Goal: Transaction & Acquisition: Obtain resource

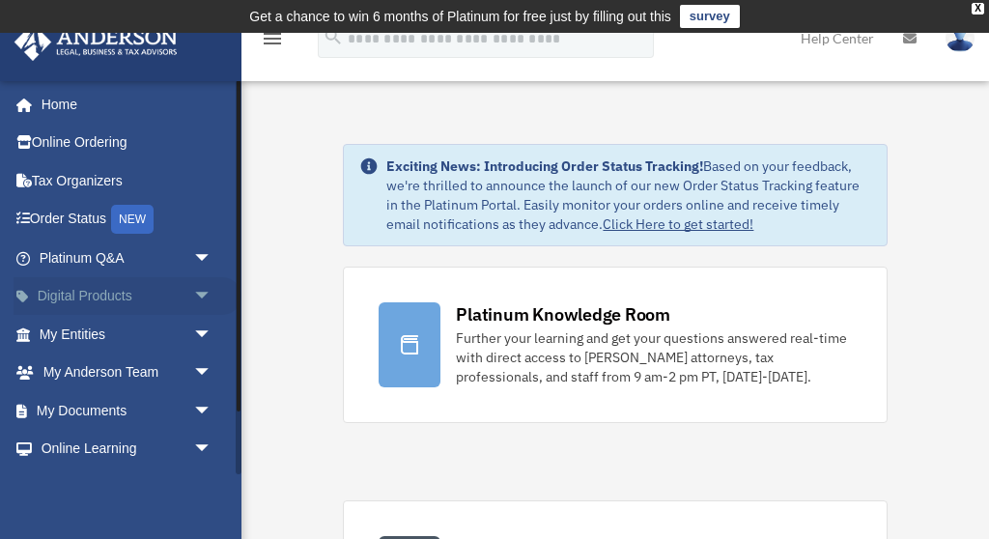
click at [106, 292] on link "Digital Products arrow_drop_down" at bounding box center [128, 296] width 228 height 39
click at [213, 290] on span "arrow_drop_down" at bounding box center [212, 297] width 39 height 40
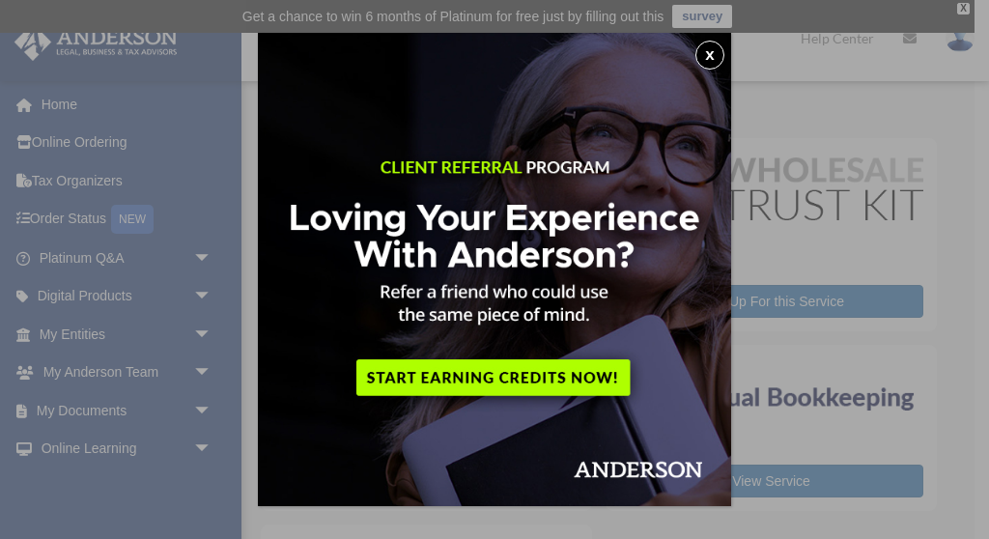
click at [712, 53] on button "x" at bounding box center [709, 55] width 29 height 29
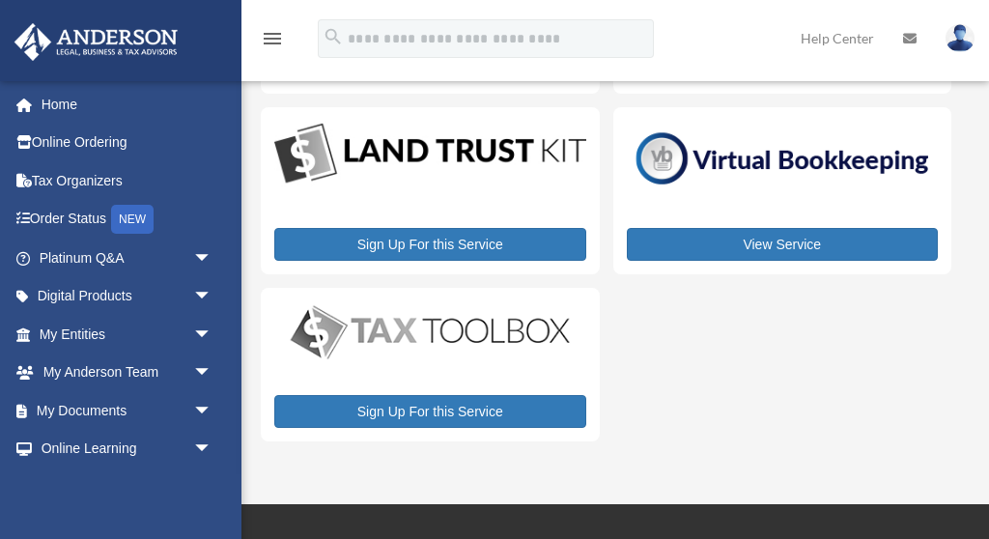
scroll to position [242, 0]
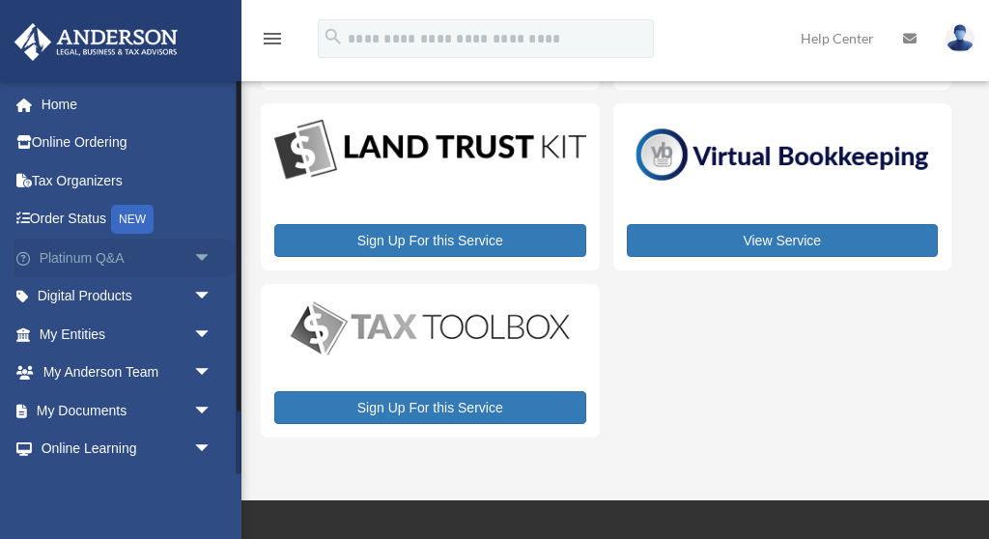
click at [193, 252] on span "arrow_drop_down" at bounding box center [212, 259] width 39 height 40
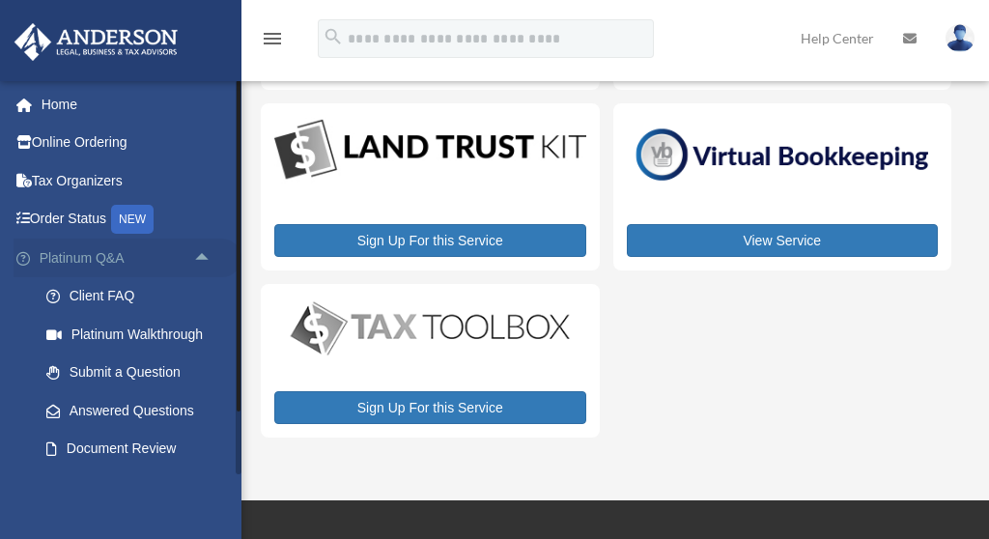
click at [70, 252] on link "Platinum Q&A arrow_drop_up" at bounding box center [128, 258] width 228 height 39
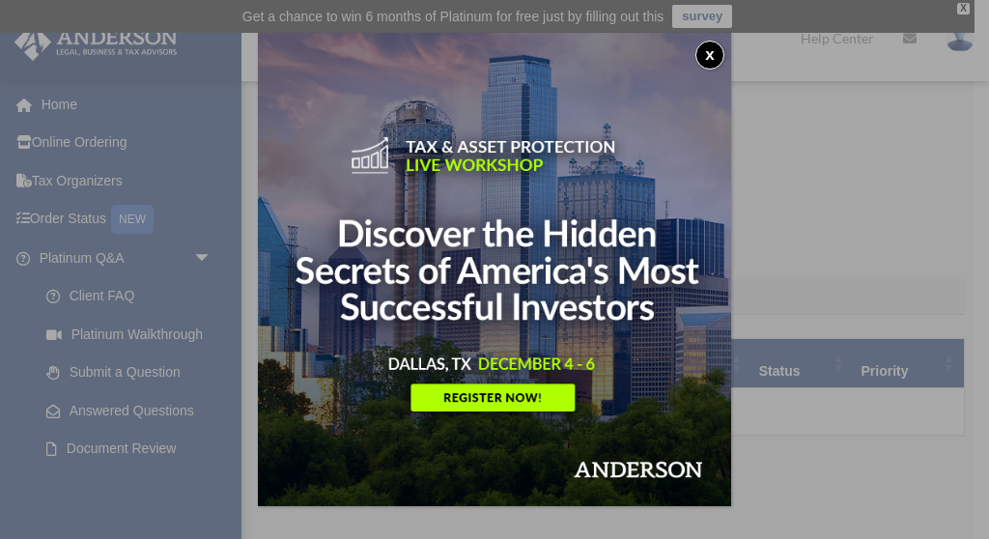
click at [707, 51] on button "x" at bounding box center [709, 55] width 29 height 29
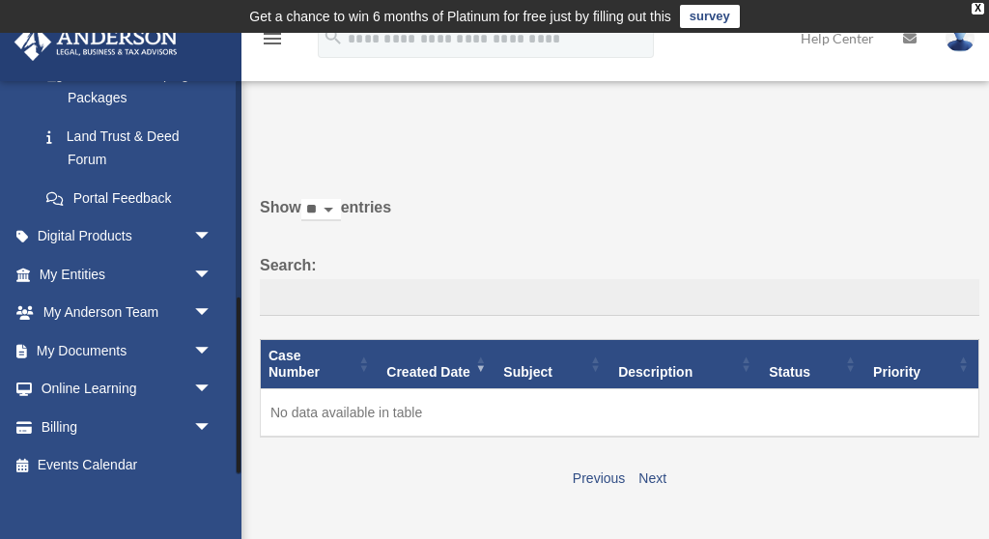
scroll to position [489, 0]
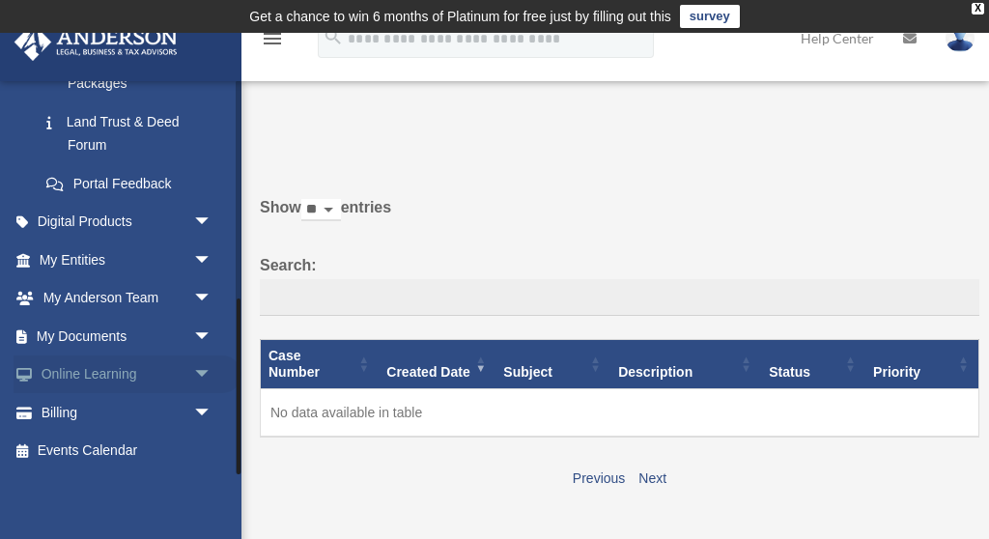
click at [204, 368] on span "arrow_drop_down" at bounding box center [212, 375] width 39 height 40
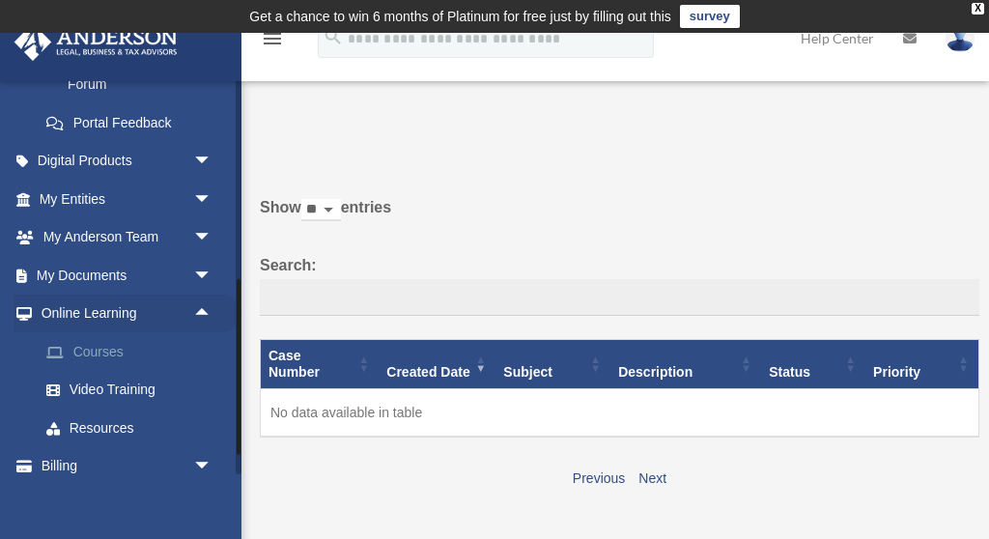
scroll to position [603, 0]
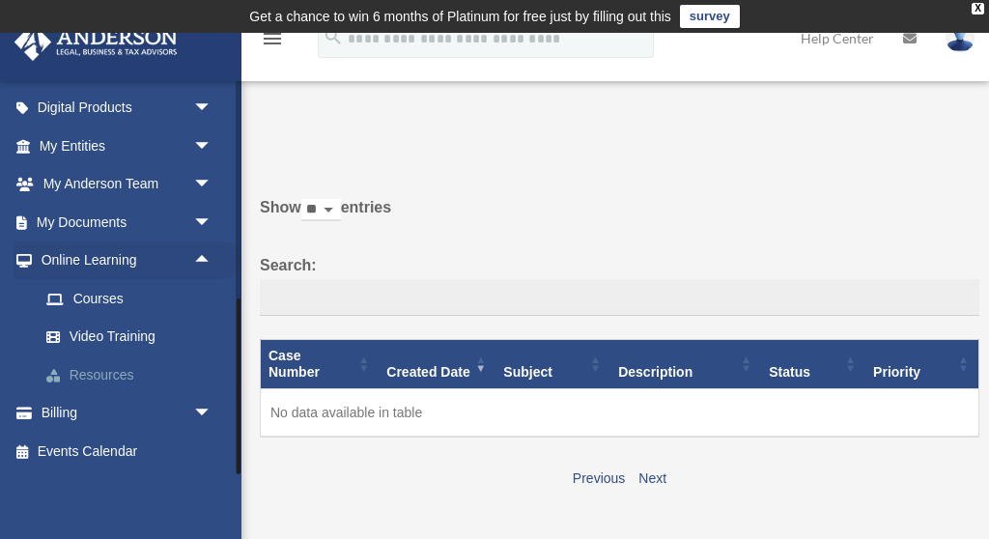
click at [104, 371] on link "Resources" at bounding box center [134, 374] width 214 height 39
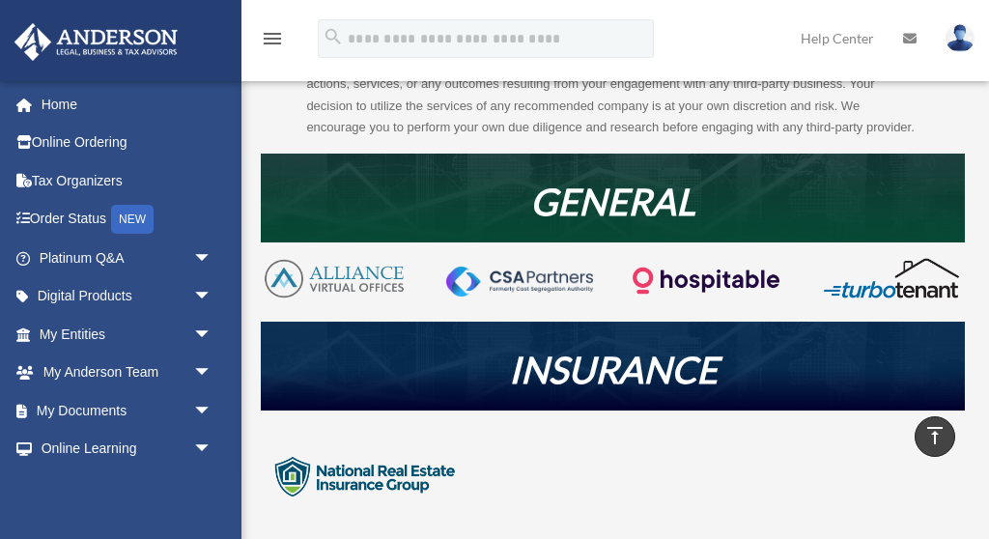
scroll to position [279, 0]
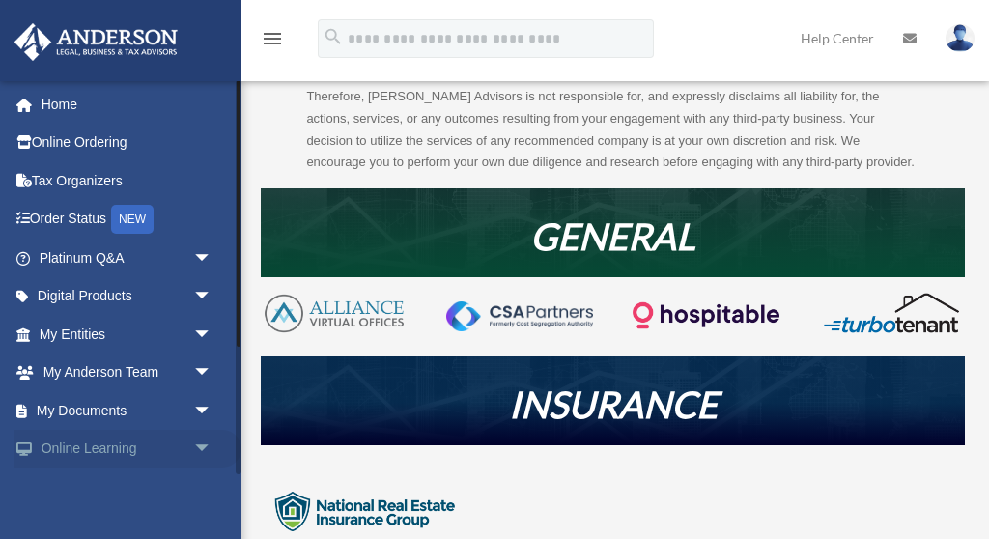
click at [116, 450] on link "Online Learning arrow_drop_down" at bounding box center [128, 449] width 228 height 39
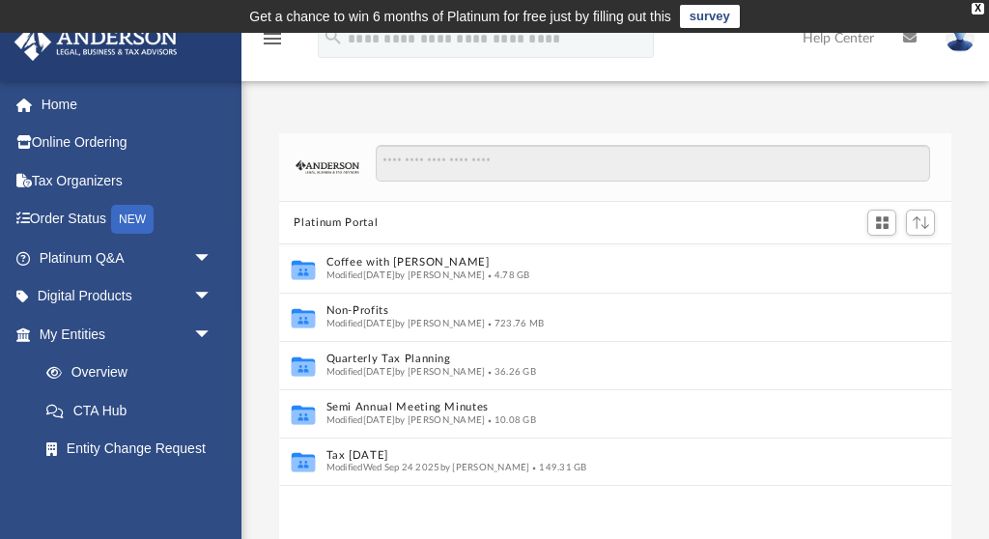
scroll to position [439, 672]
click at [981, 10] on div "X" at bounding box center [978, 9] width 13 height 12
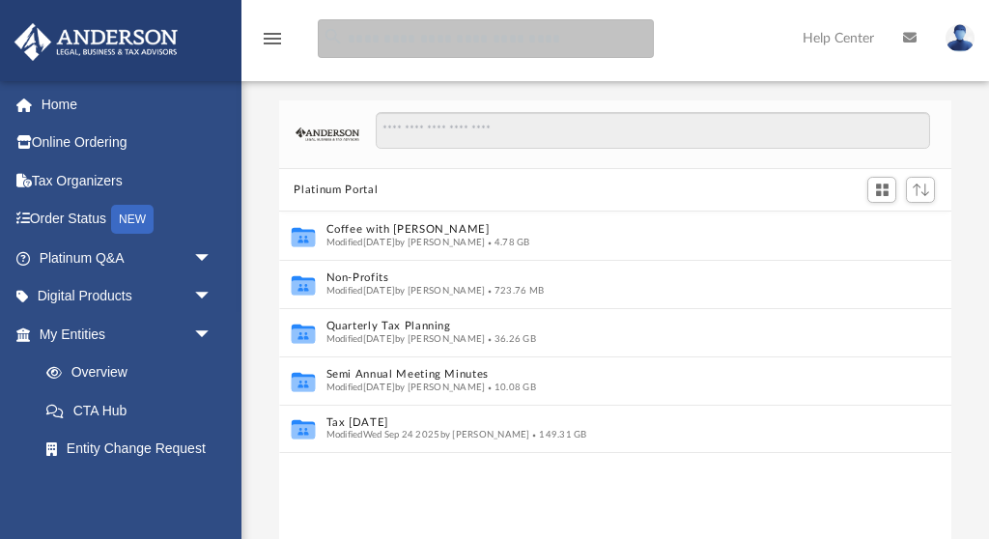
click at [366, 44] on input "search" at bounding box center [486, 38] width 336 height 39
type input "**********"
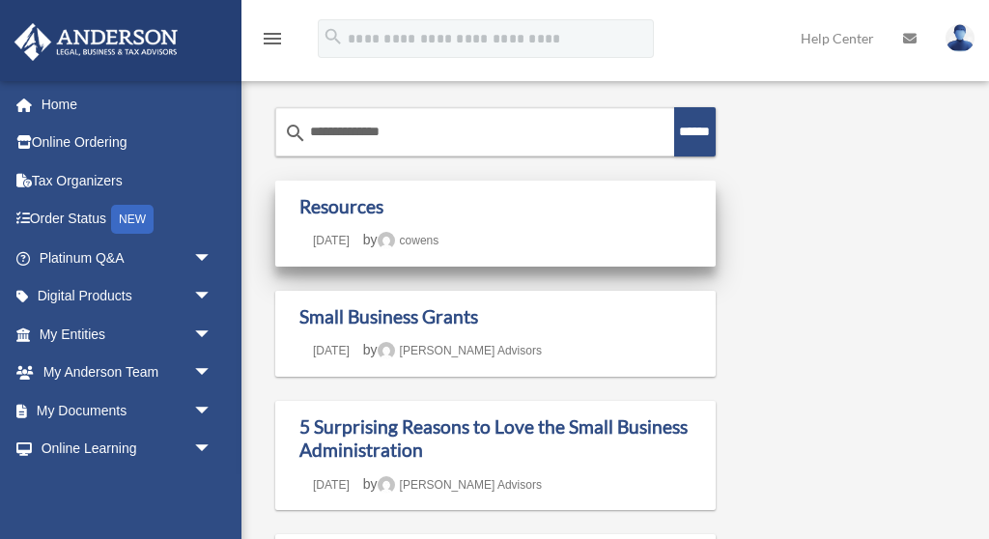
scroll to position [19, 0]
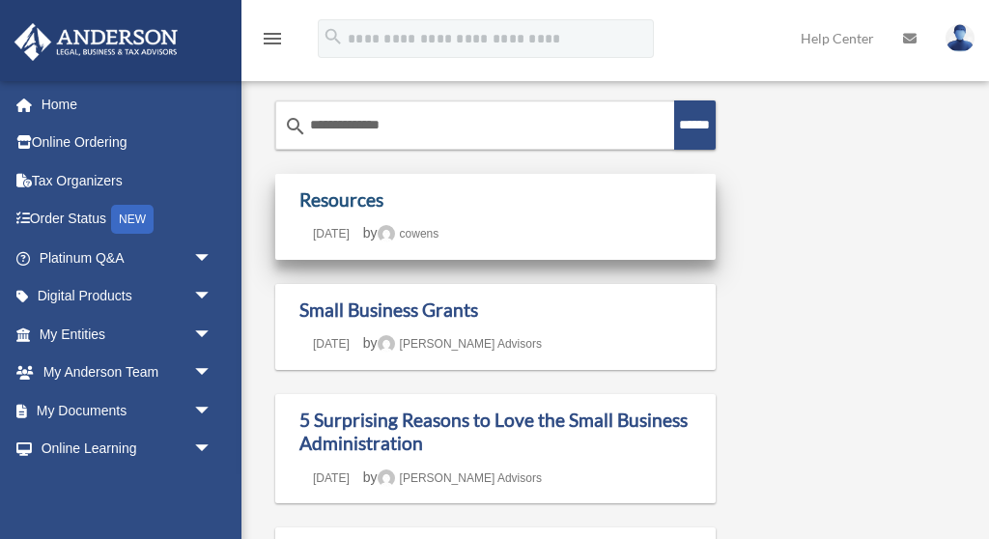
click at [371, 203] on link "Resources" at bounding box center [341, 199] width 84 height 22
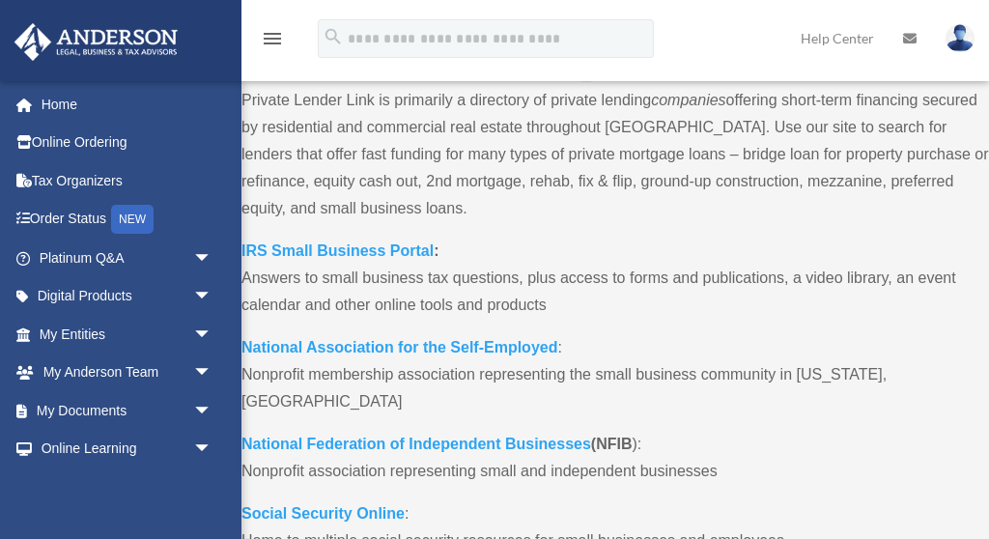
scroll to position [1962, 0]
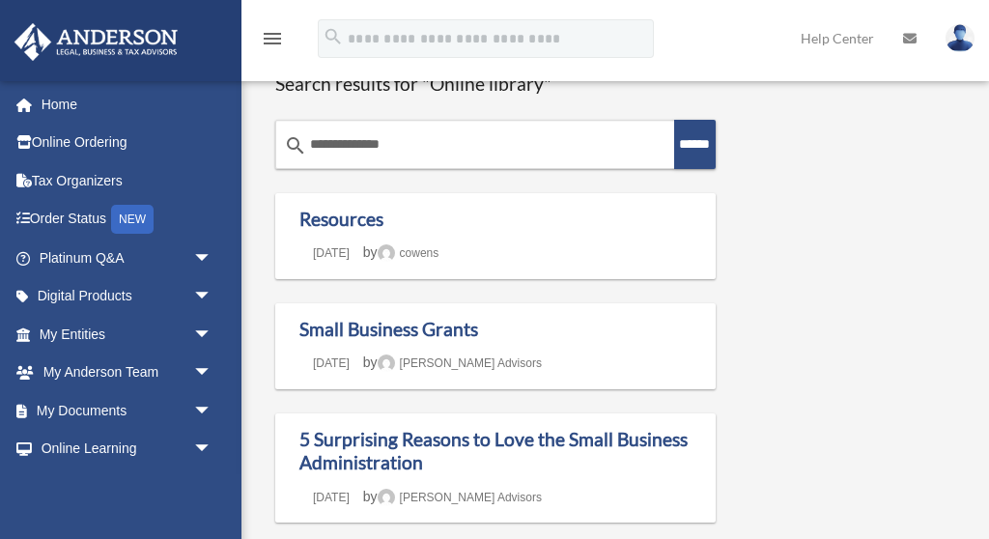
scroll to position [19, 0]
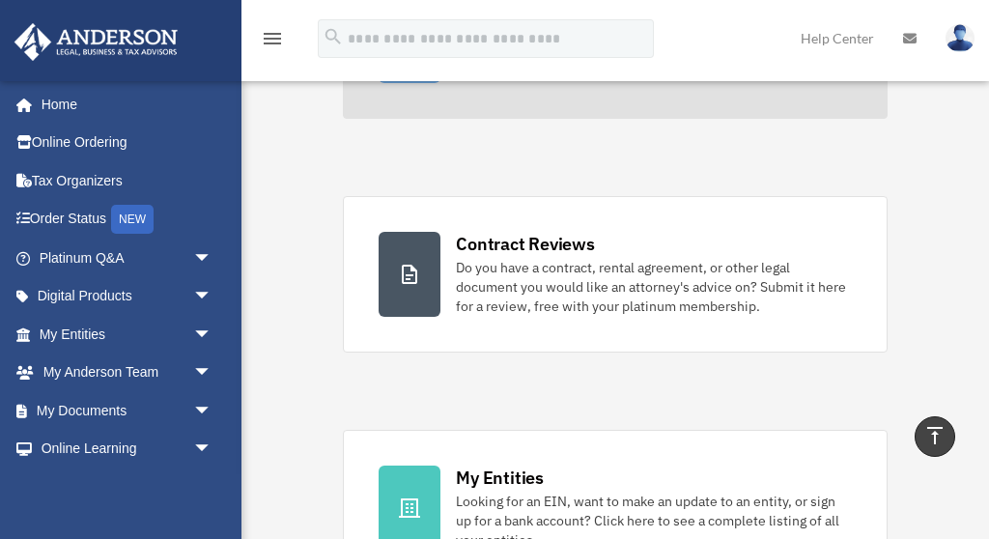
scroll to position [255, 0]
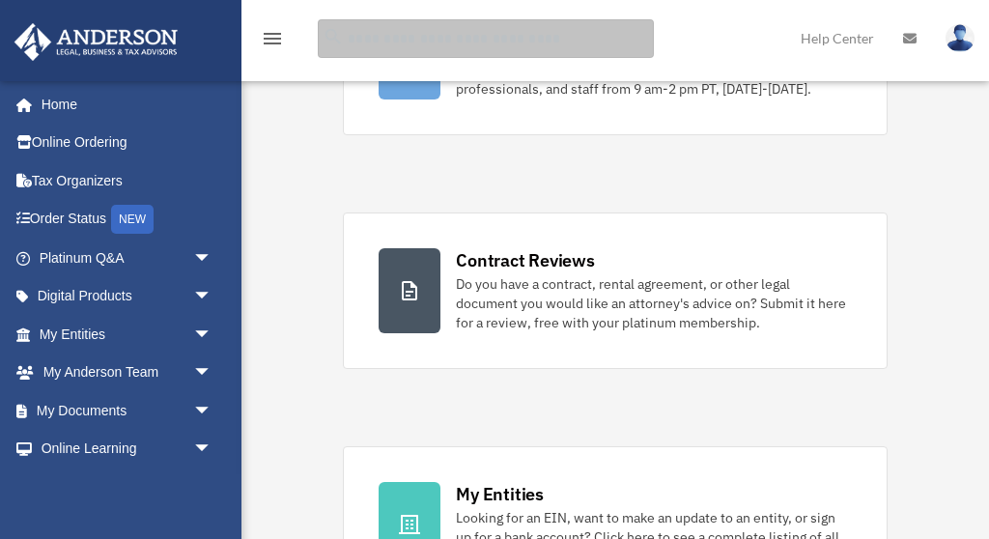
click at [561, 40] on input "search" at bounding box center [486, 38] width 336 height 39
type input "*******"
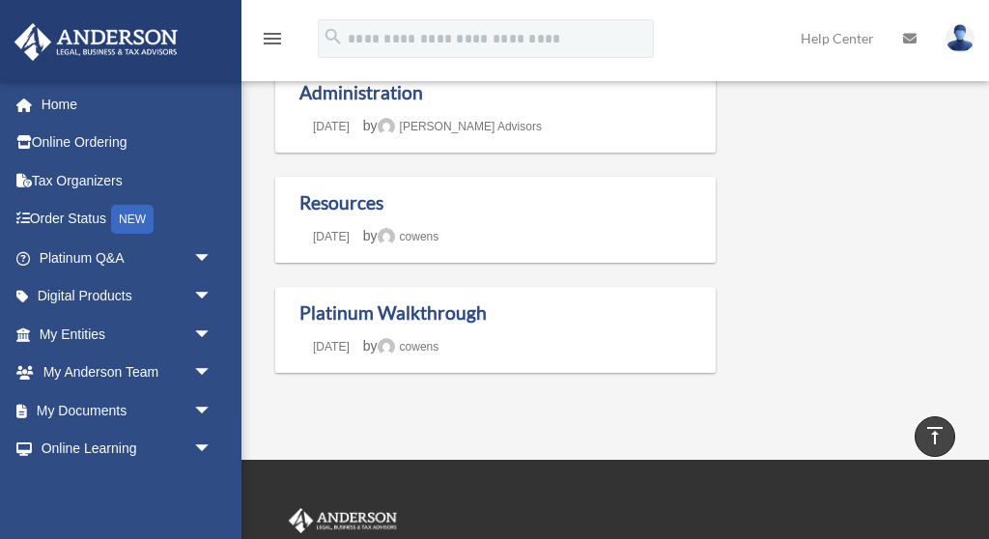
scroll to position [828, 0]
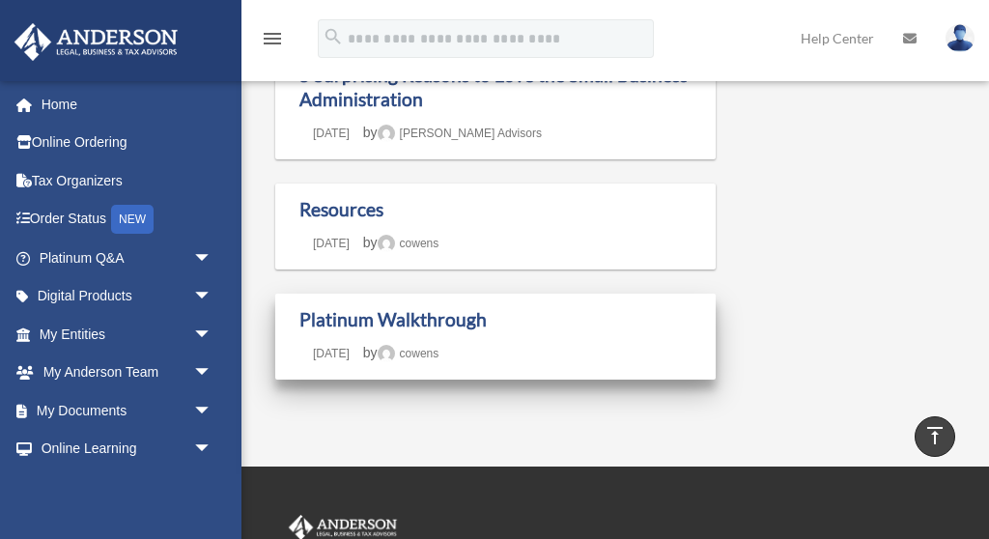
click at [481, 331] on h1 "Platinum Walkthrough" at bounding box center [495, 320] width 392 height 24
click at [433, 318] on link "Platinum Walkthrough" at bounding box center [392, 319] width 187 height 22
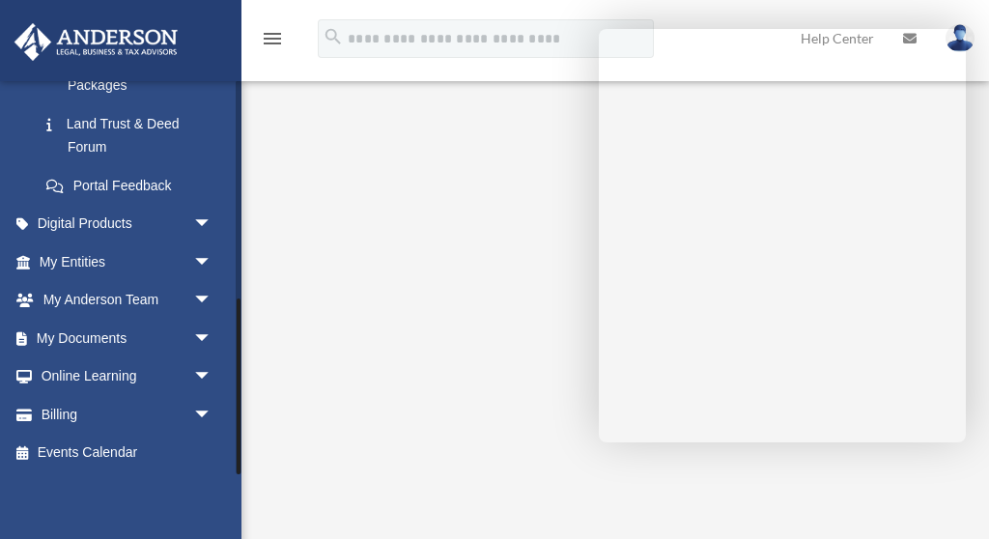
scroll to position [489, 0]
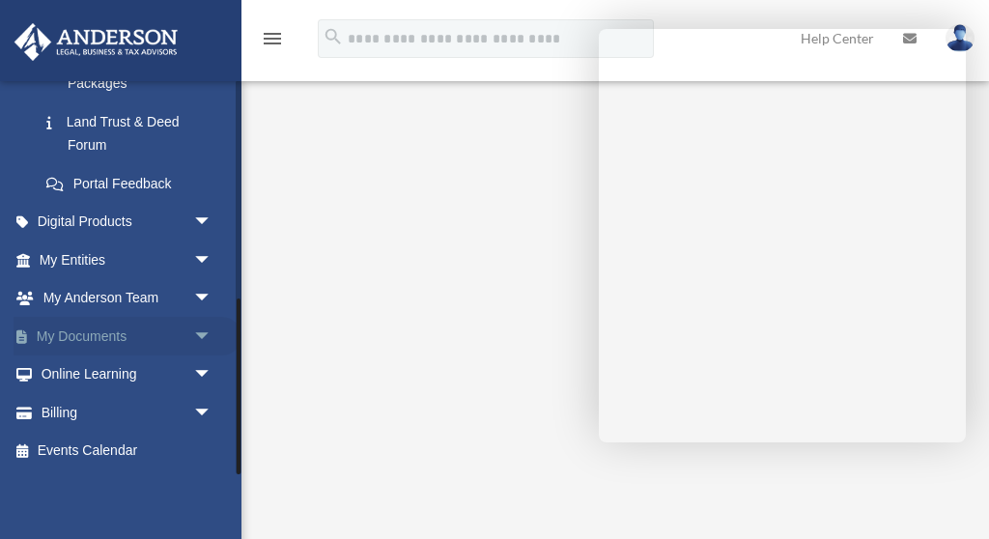
click at [197, 331] on span "arrow_drop_down" at bounding box center [212, 337] width 39 height 40
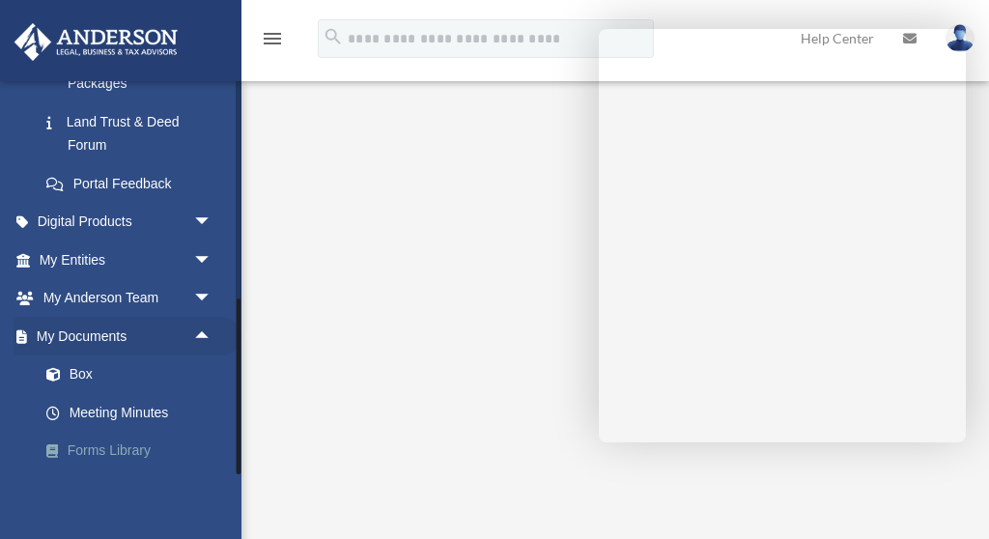
click at [120, 452] on link "Forms Library" at bounding box center [134, 451] width 214 height 39
click at [120, 449] on link "Forms Library" at bounding box center [134, 451] width 214 height 39
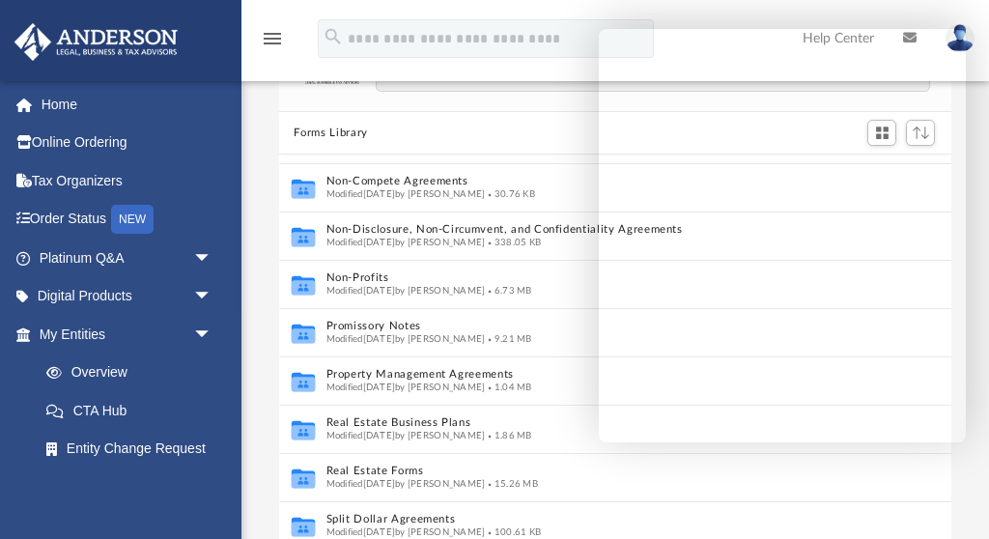
scroll to position [1009, 0]
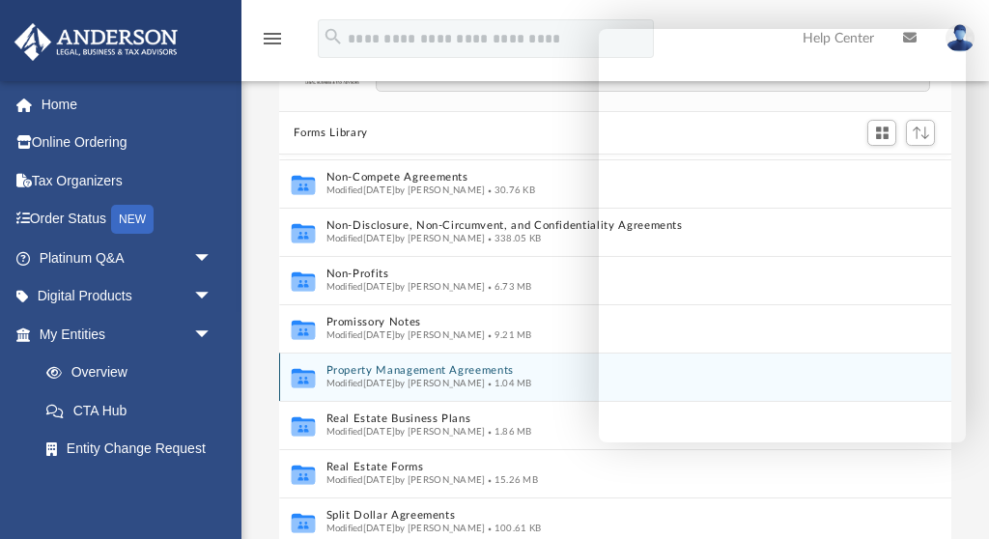
click at [405, 384] on span "Modified Tue Oct 10 2023 by Mary Acree" at bounding box center [405, 384] width 159 height 10
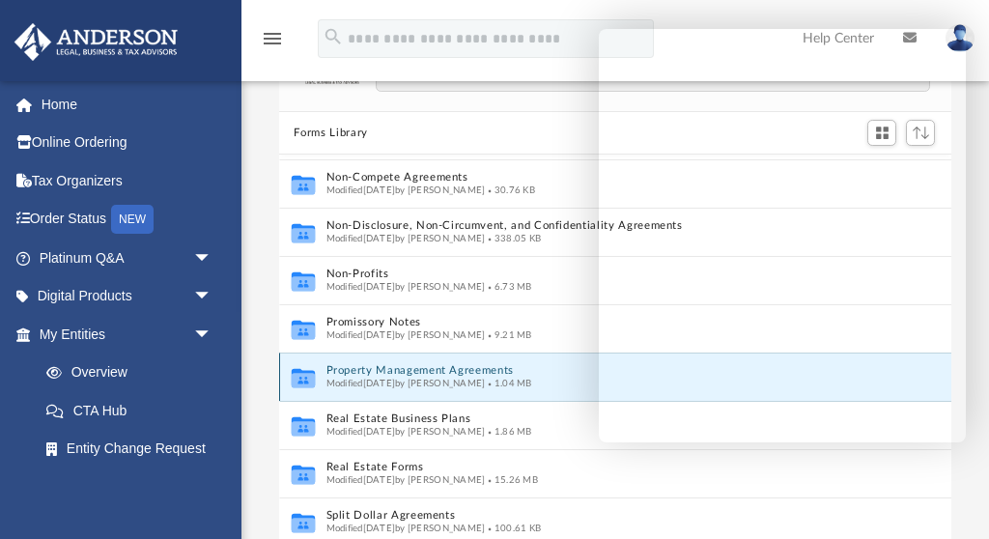
click at [405, 384] on span "Modified Tue Oct 10 2023 by Mary Acree" at bounding box center [405, 384] width 159 height 10
click at [812, 11] on link "Help Center" at bounding box center [838, 38] width 100 height 76
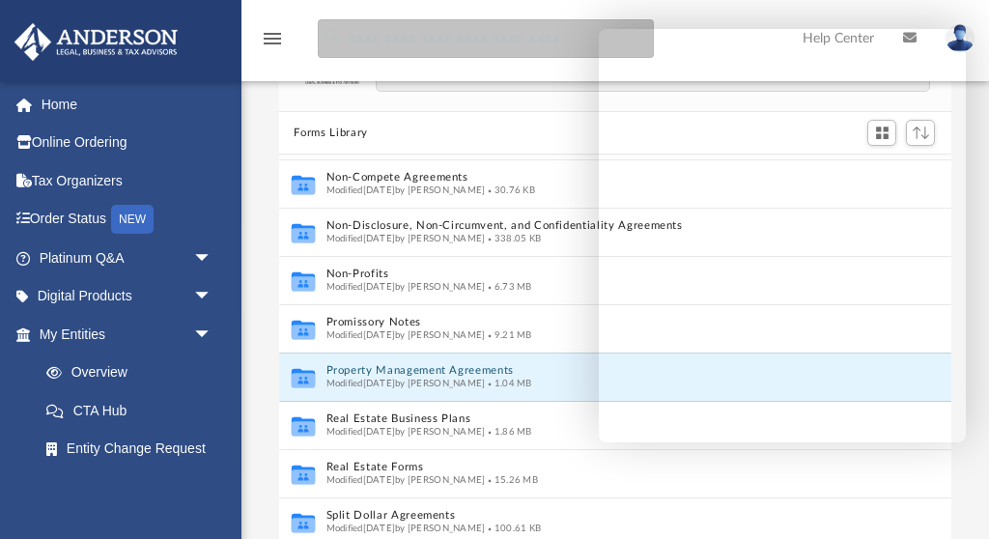
click at [361, 43] on input "search" at bounding box center [486, 38] width 336 height 39
type input "***"
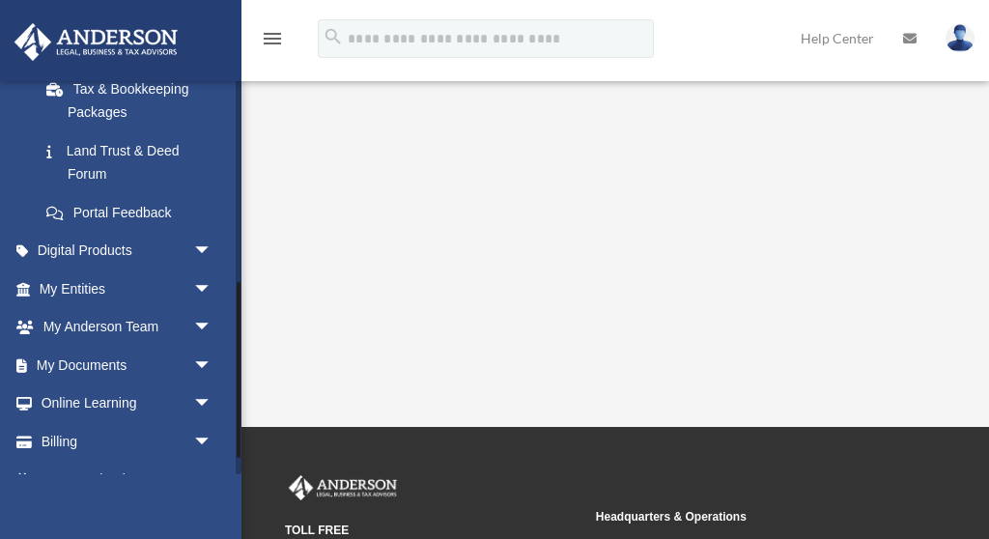
scroll to position [464, 0]
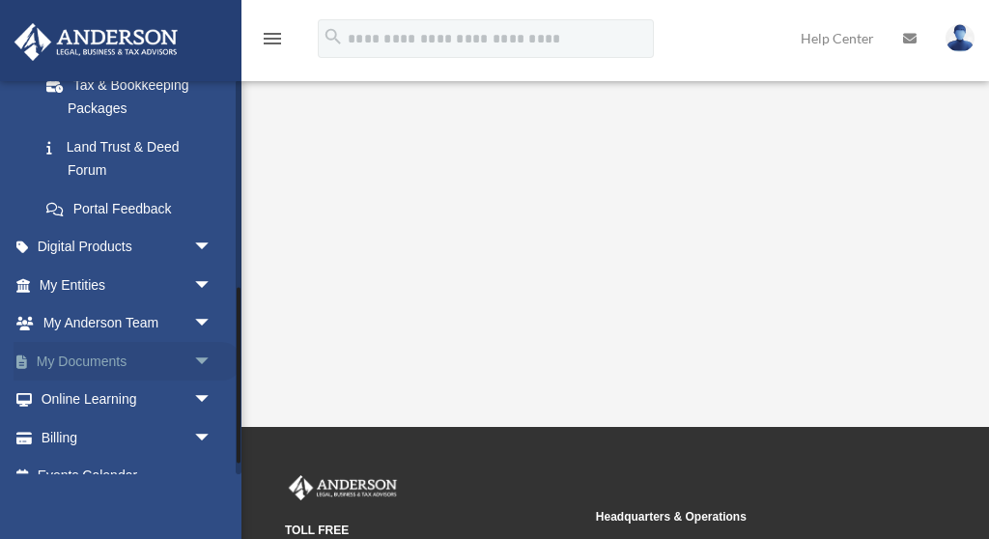
click at [206, 352] on span "arrow_drop_down" at bounding box center [212, 362] width 39 height 40
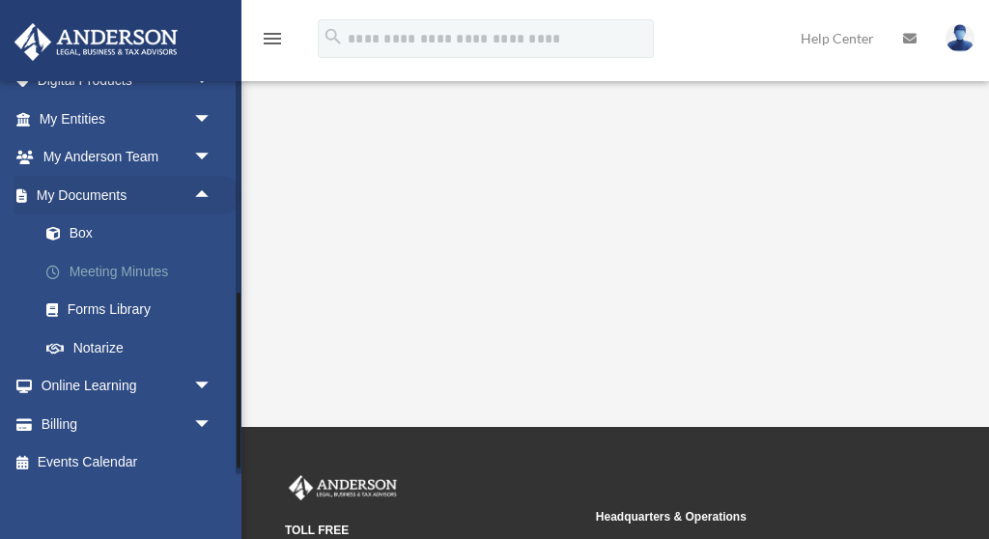
scroll to position [641, 0]
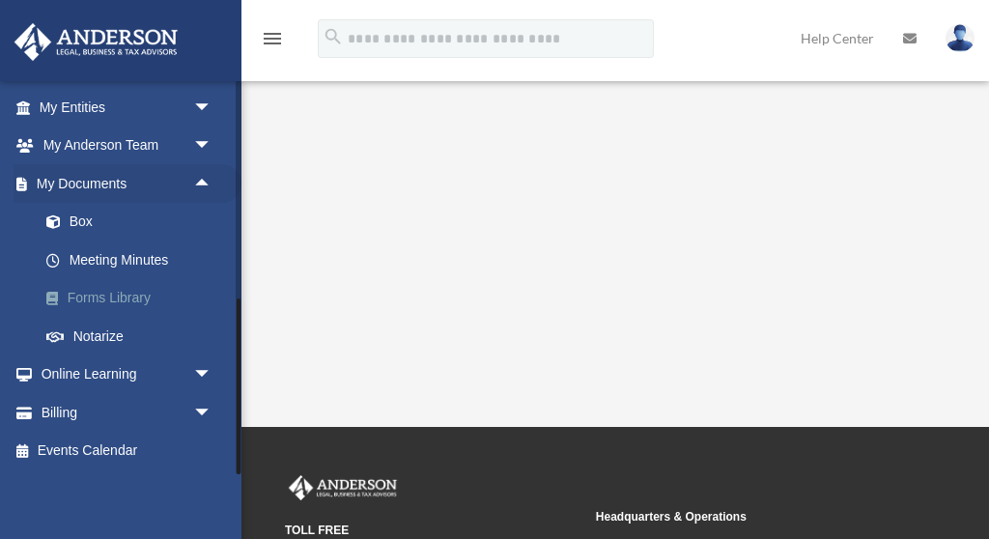
click at [104, 295] on link "Forms Library" at bounding box center [134, 298] width 214 height 39
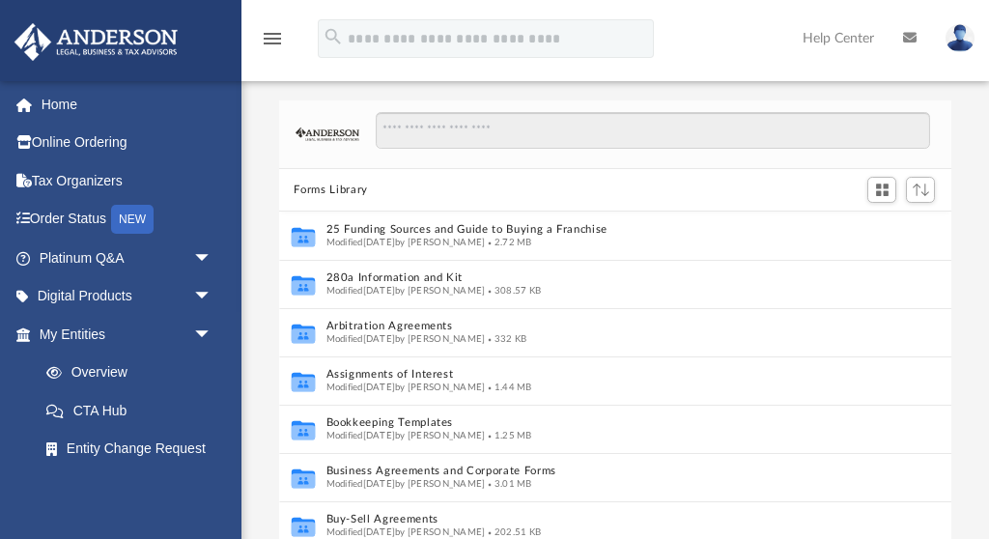
scroll to position [439, 672]
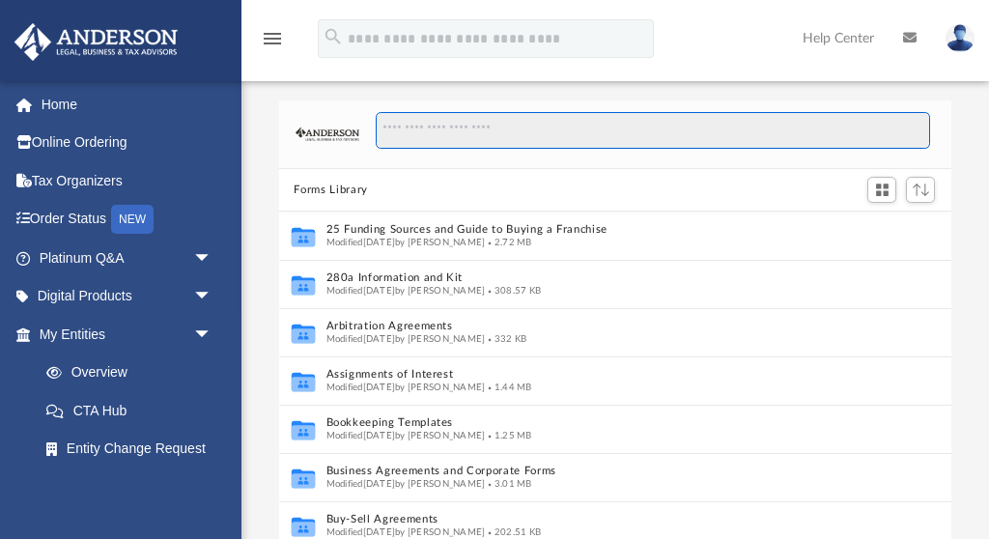
click at [484, 127] on input "Search files and folders" at bounding box center [653, 130] width 554 height 37
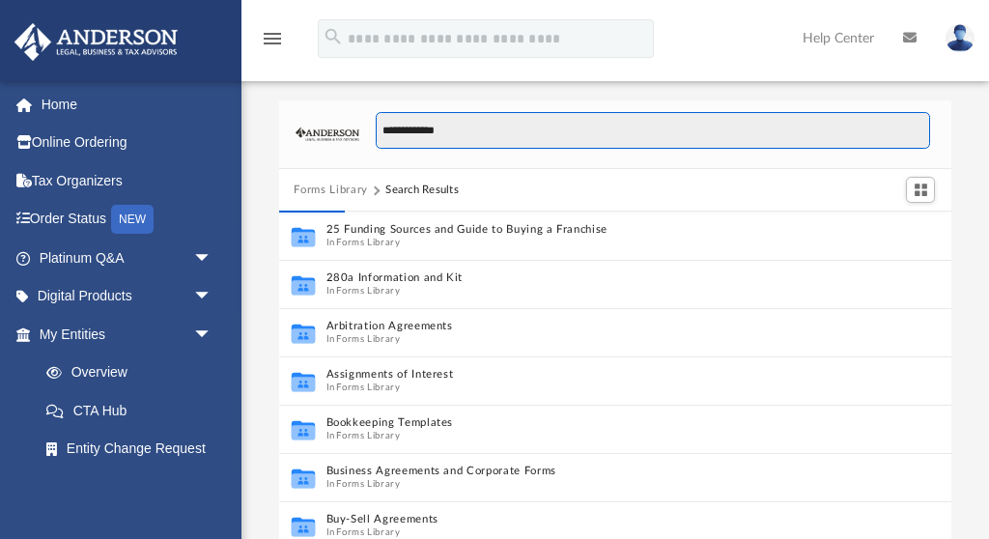
type input "**********"
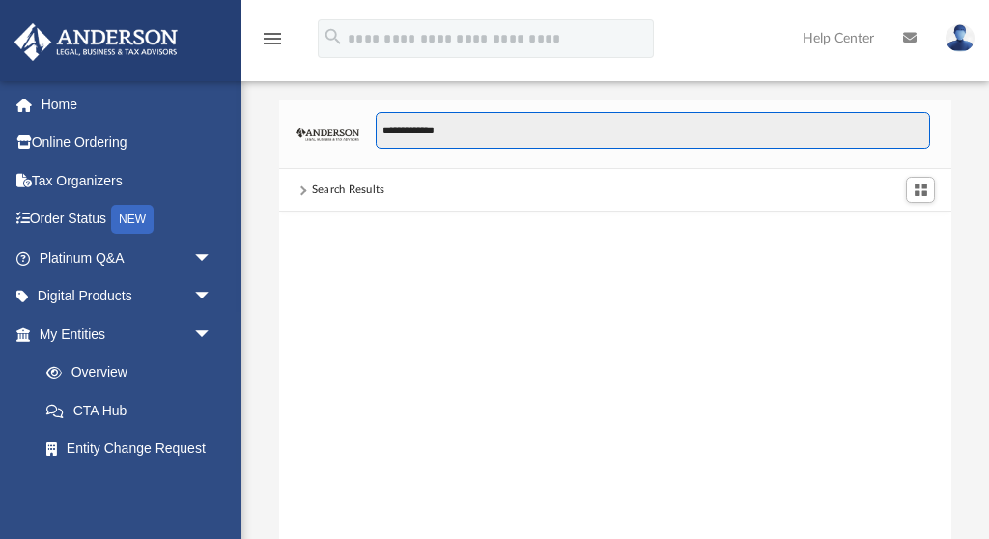
scroll to position [0, 0]
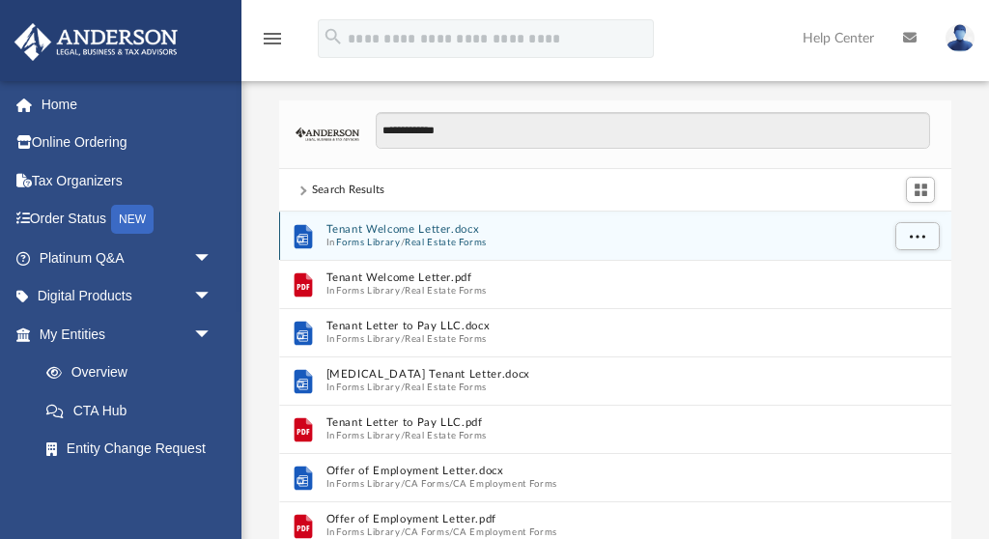
click at [410, 224] on button "Tenant Welcome Letter.docx" at bounding box center [602, 230] width 553 height 13
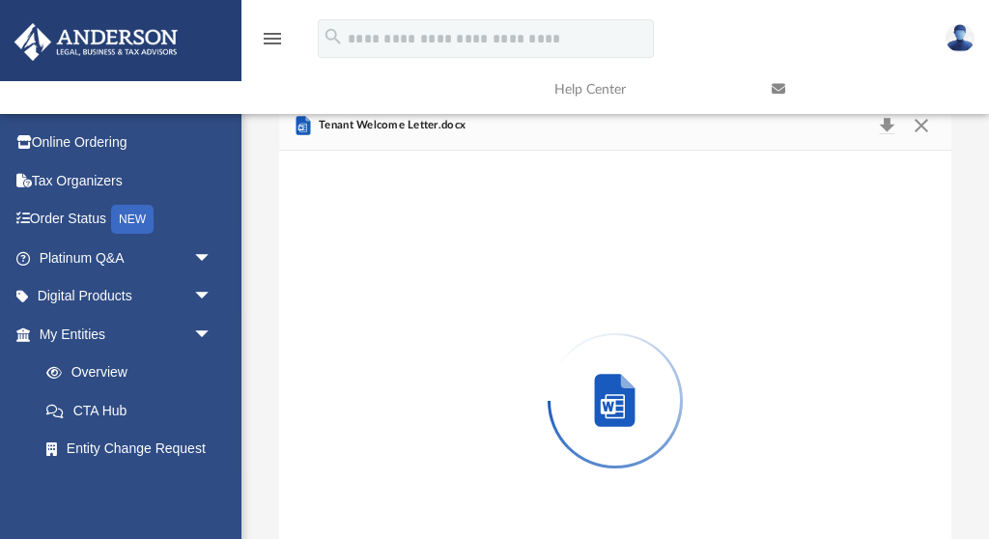
scroll to position [100, 0]
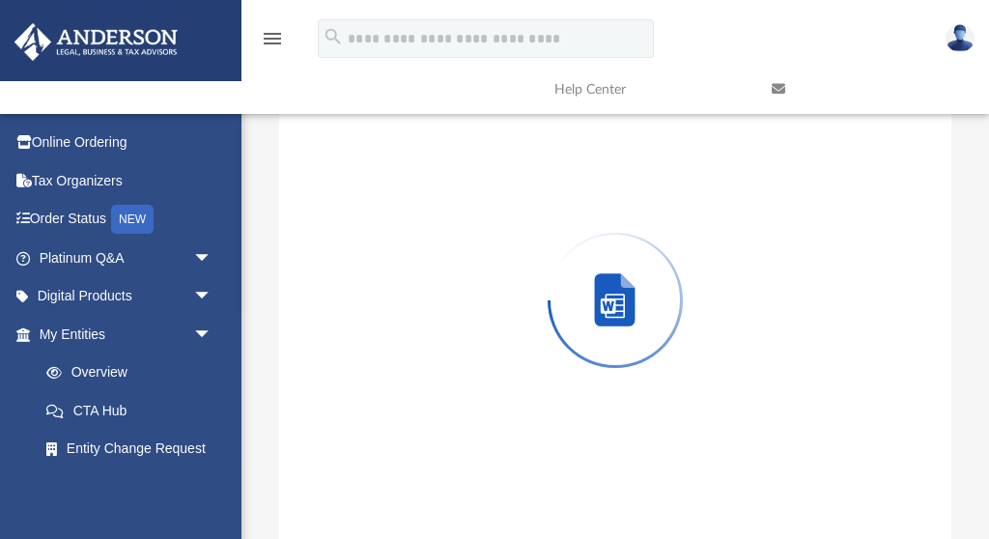
click at [410, 224] on div "Preview" at bounding box center [615, 299] width 673 height 498
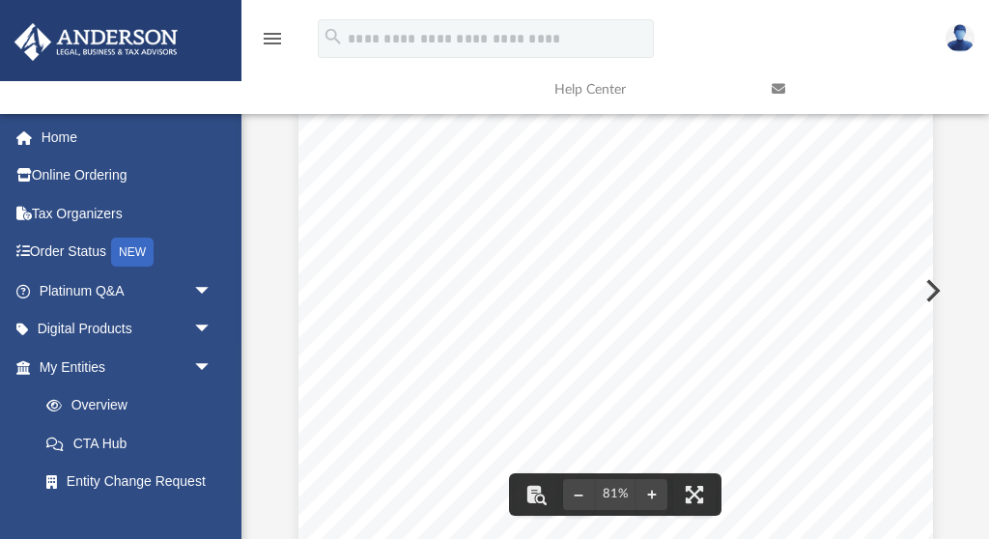
scroll to position [0, 0]
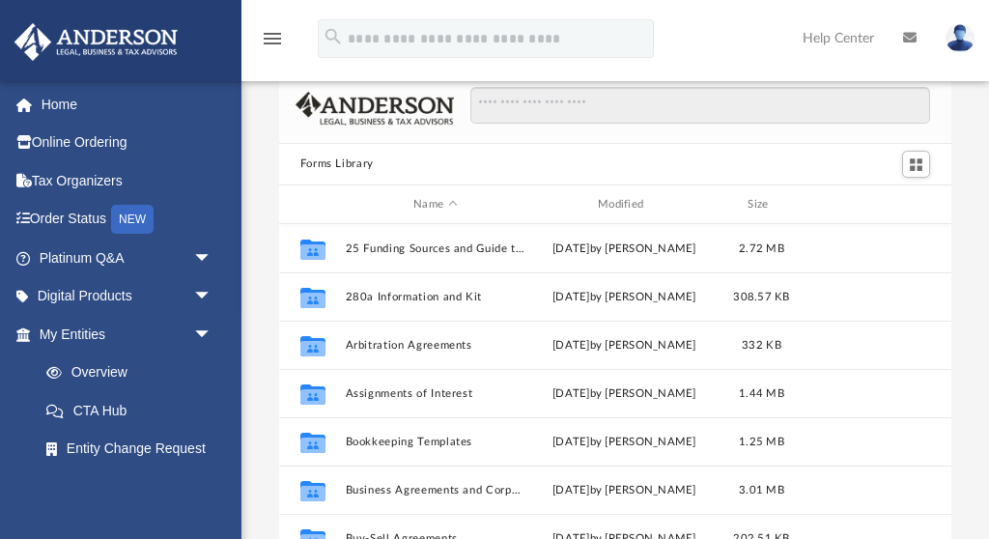
scroll to position [439, 672]
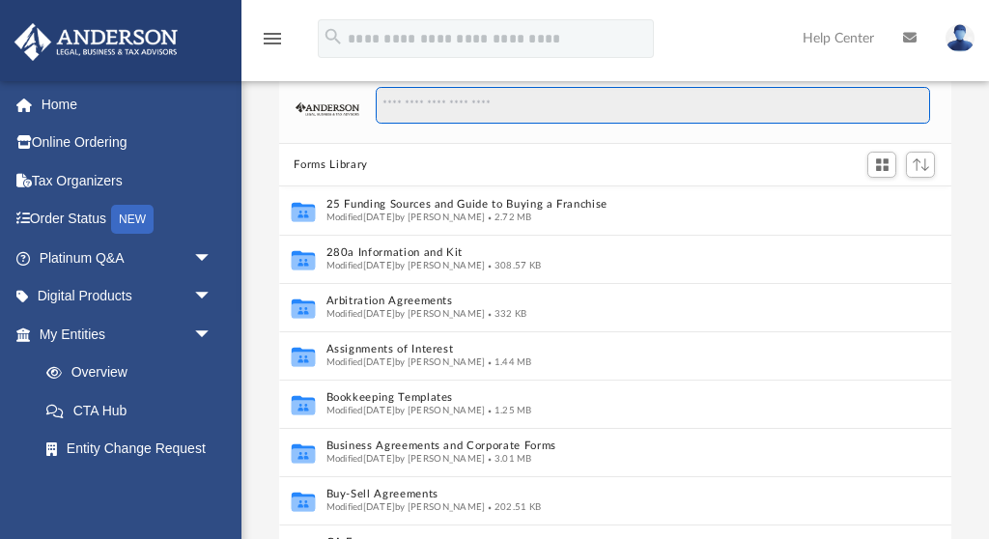
click at [476, 107] on input "Search files and folders" at bounding box center [653, 105] width 554 height 37
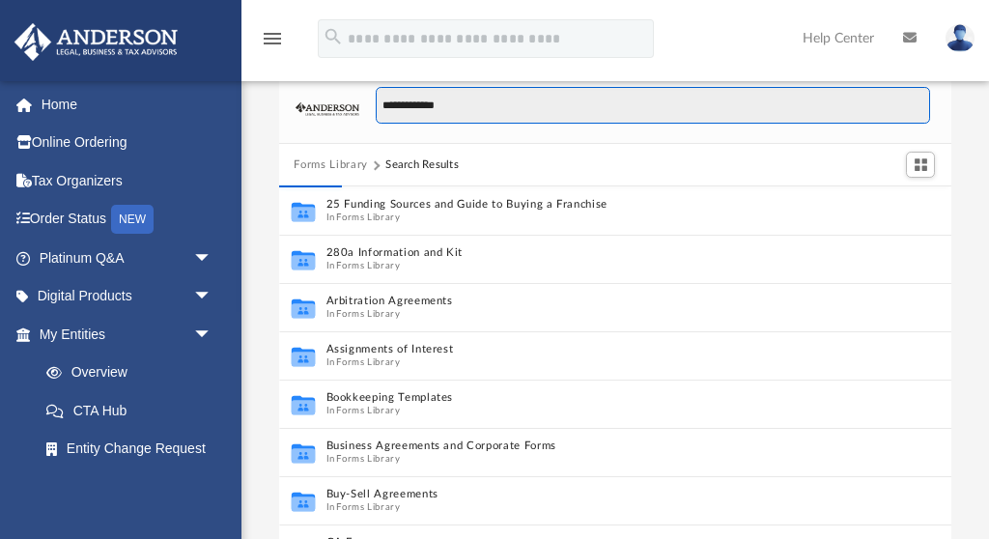
type input "**********"
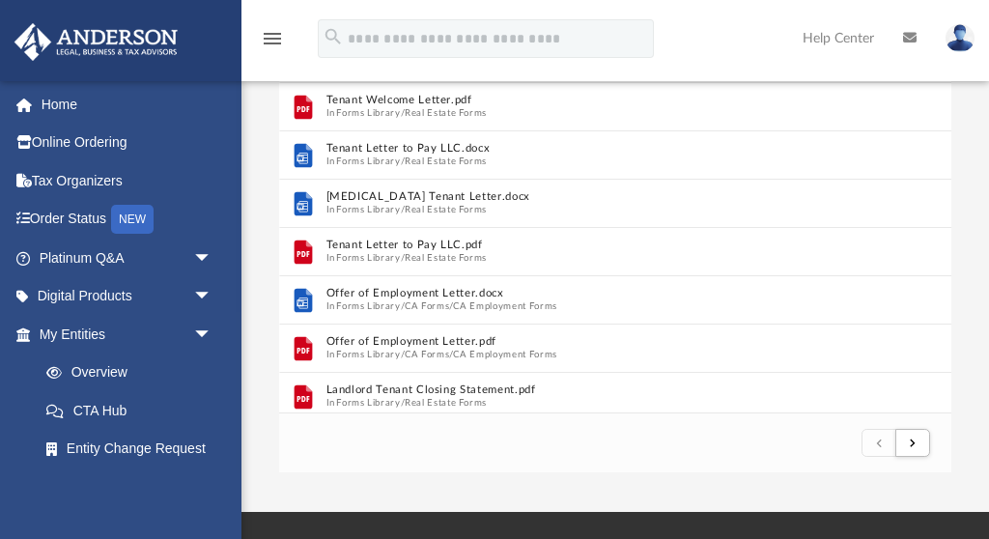
scroll to position [180, 0]
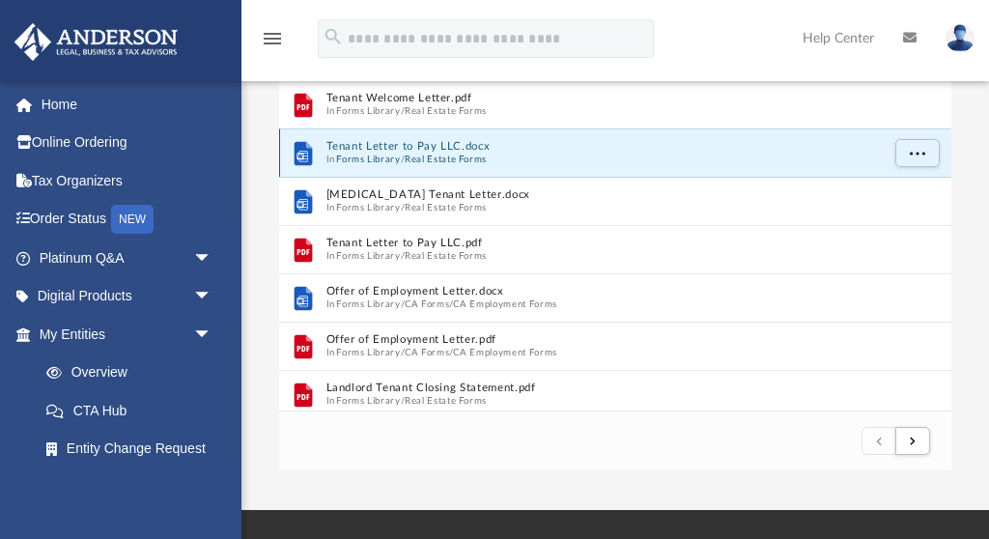
click at [361, 145] on button "Tenant Letter to Pay LLC.docx" at bounding box center [602, 147] width 553 height 13
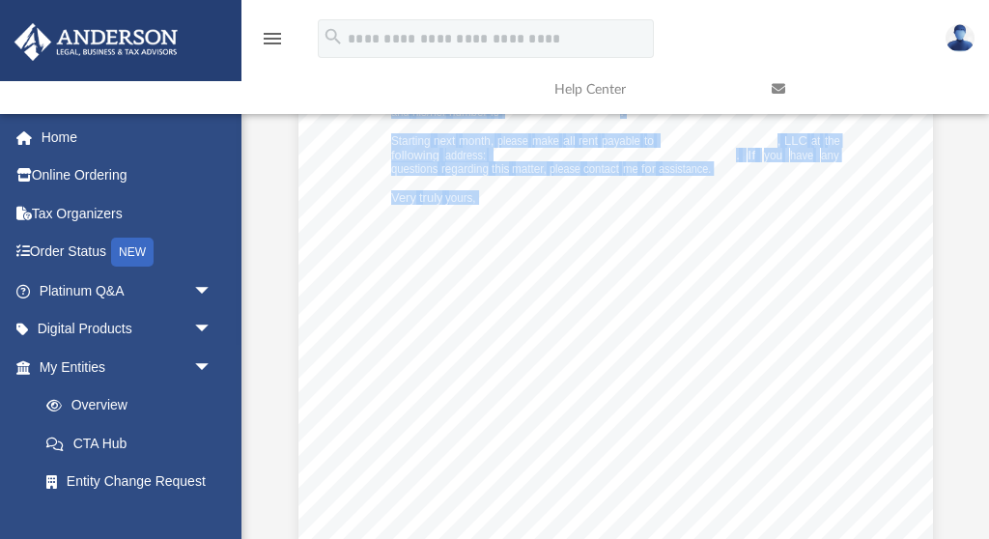
scroll to position [265, 0]
